Goal: Navigation & Orientation: Go to known website

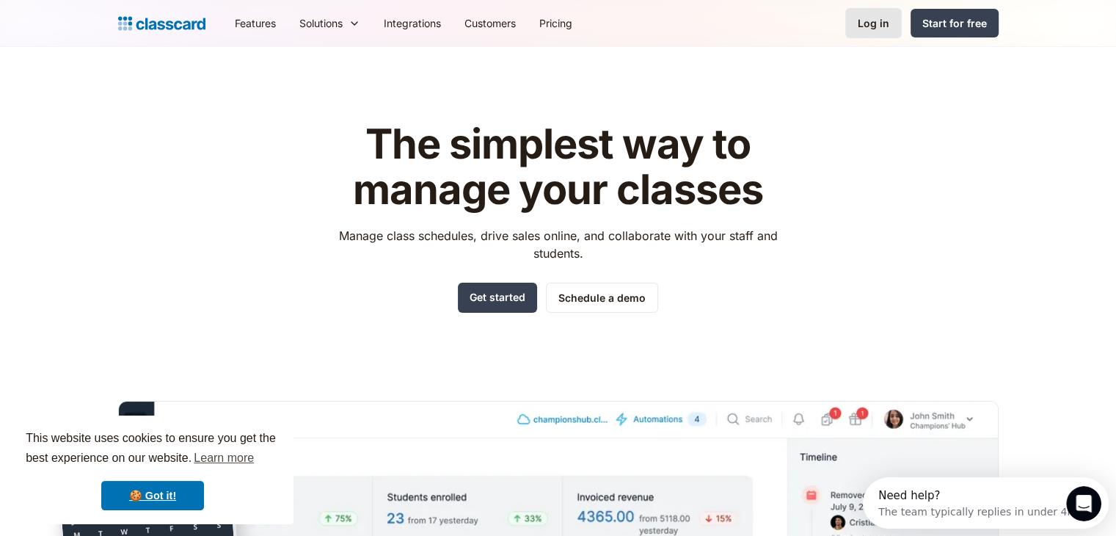
click at [873, 15] on link "Log in" at bounding box center [873, 23] width 56 height 30
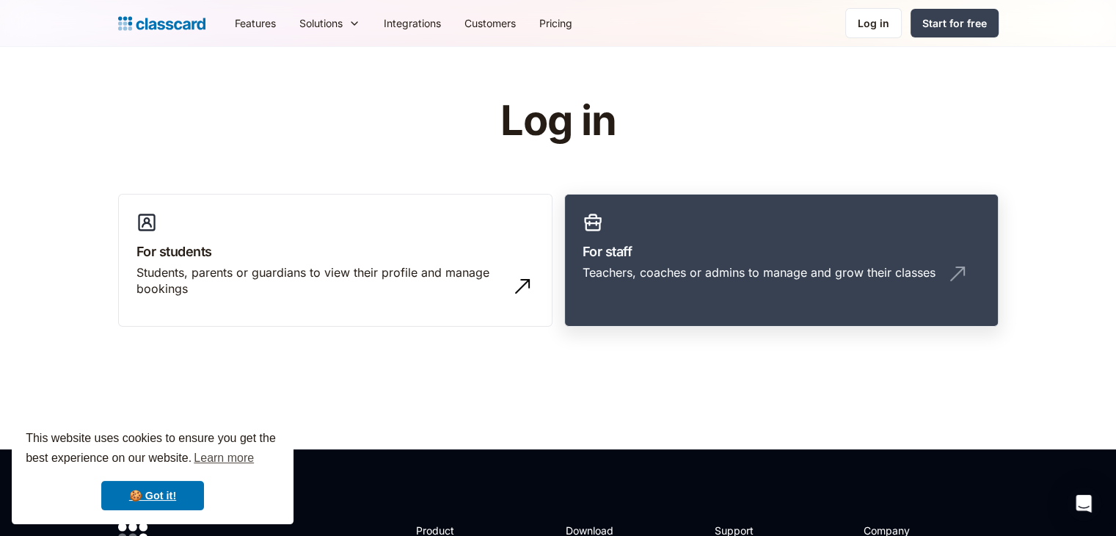
click at [715, 230] on link "For staff Teachers, coaches or admins to manage and grow their classes" at bounding box center [781, 261] width 434 height 134
